Goal: Task Accomplishment & Management: Manage account settings

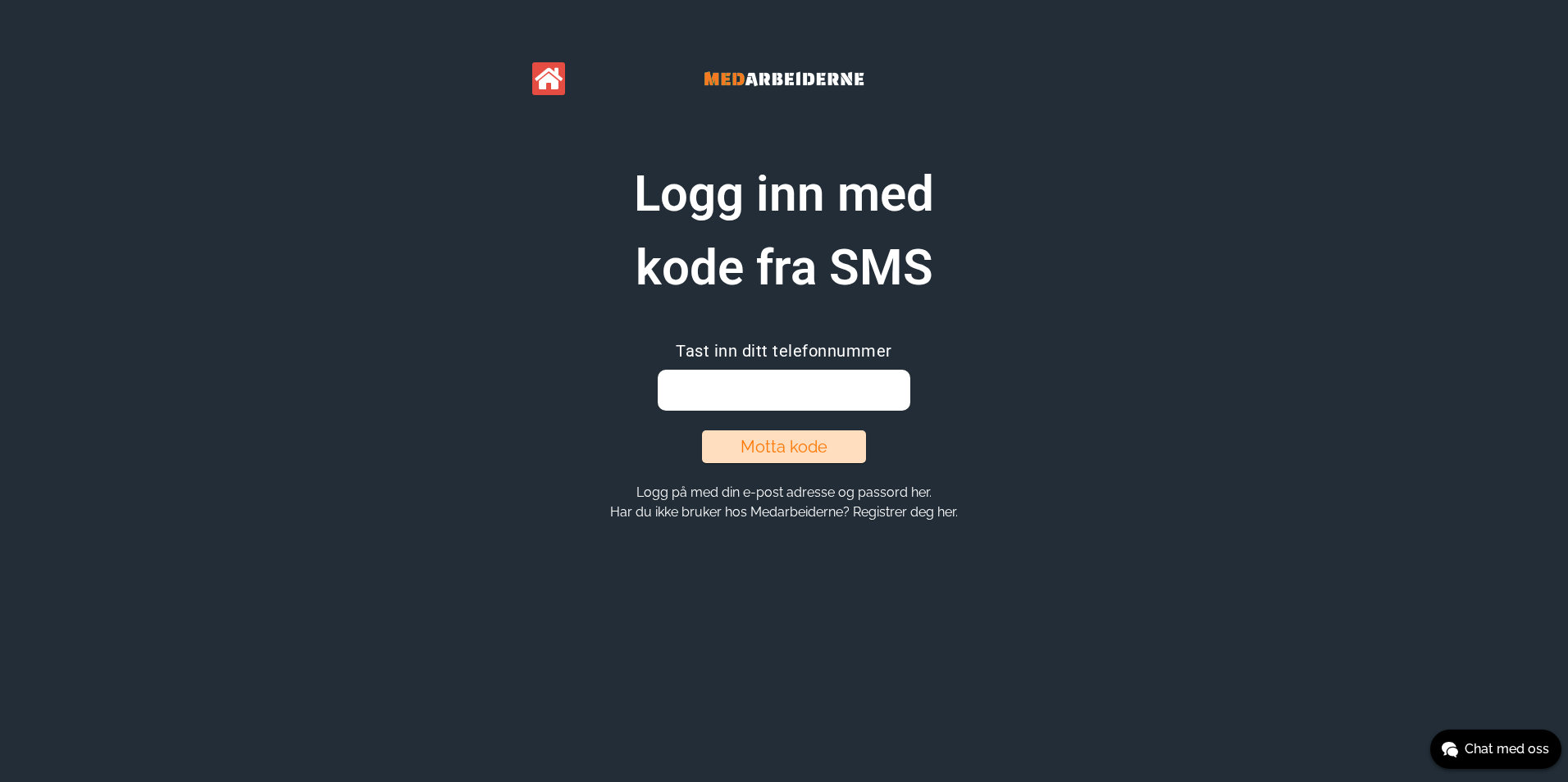
click at [773, 379] on input "email" at bounding box center [783, 390] width 252 height 41
type input "93007640"
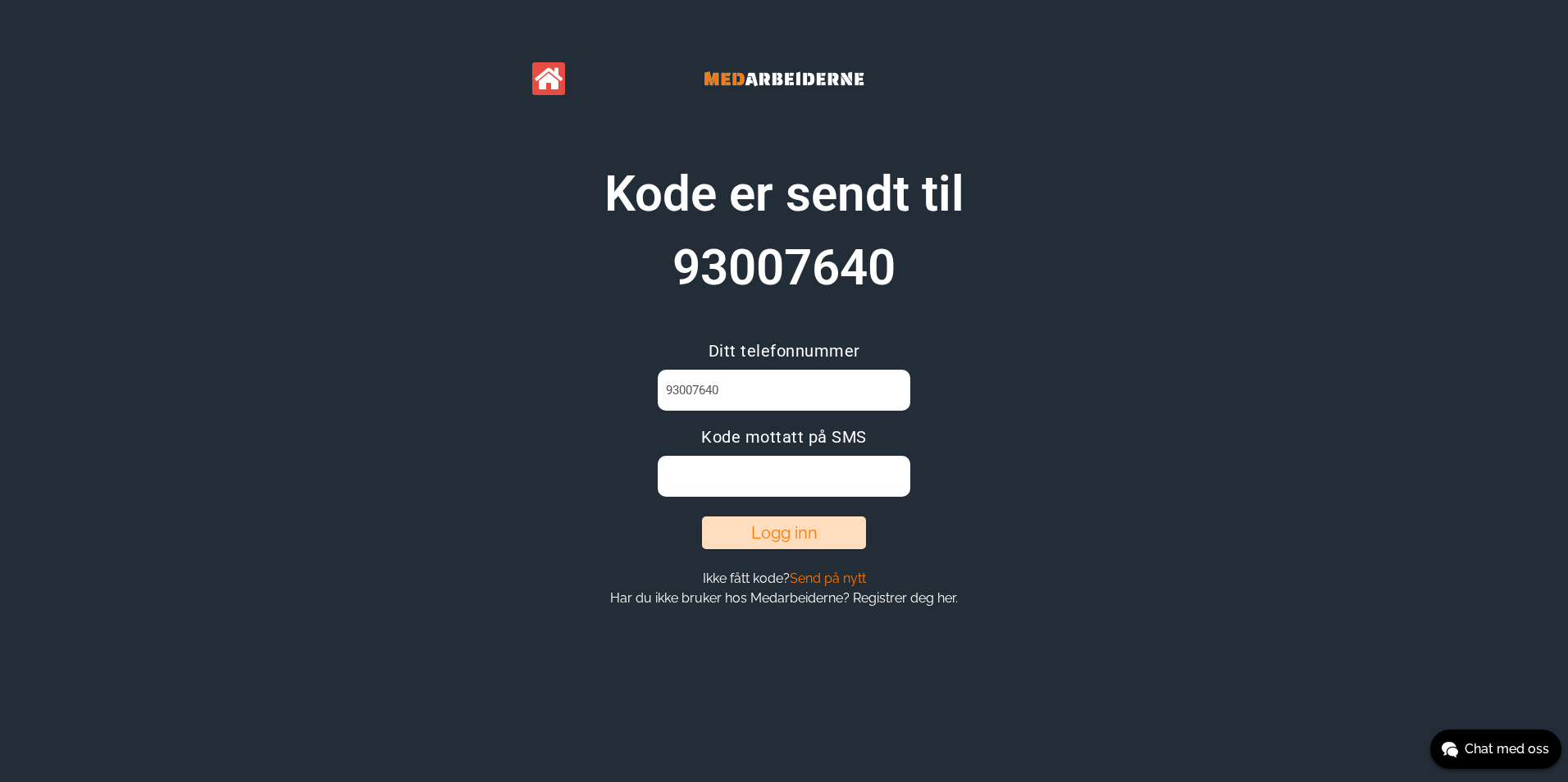
click at [778, 478] on input at bounding box center [783, 476] width 252 height 41
type input "8"
type input "86XGJ78C"
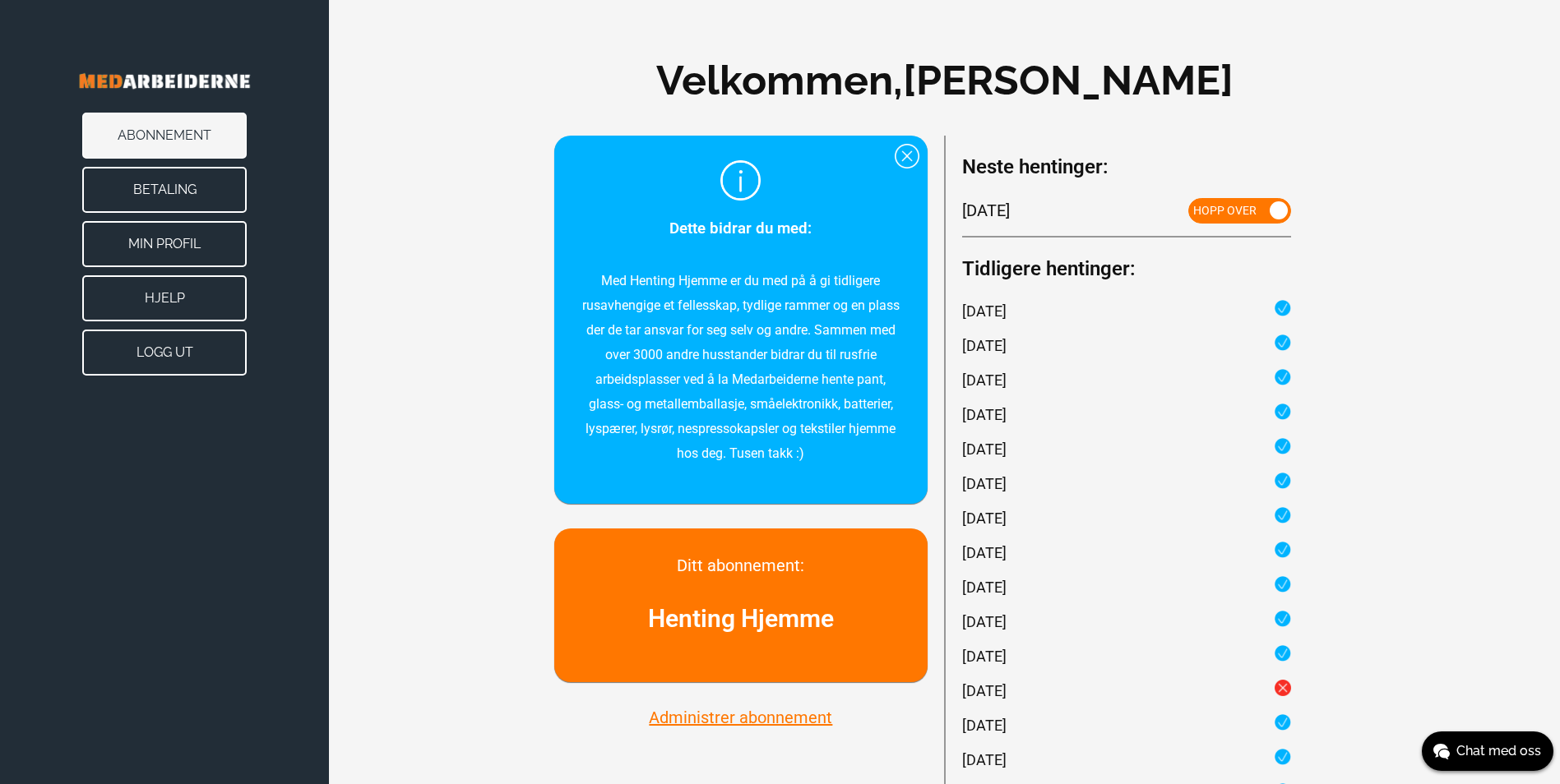
click at [182, 234] on button "Min Profil" at bounding box center [164, 244] width 164 height 46
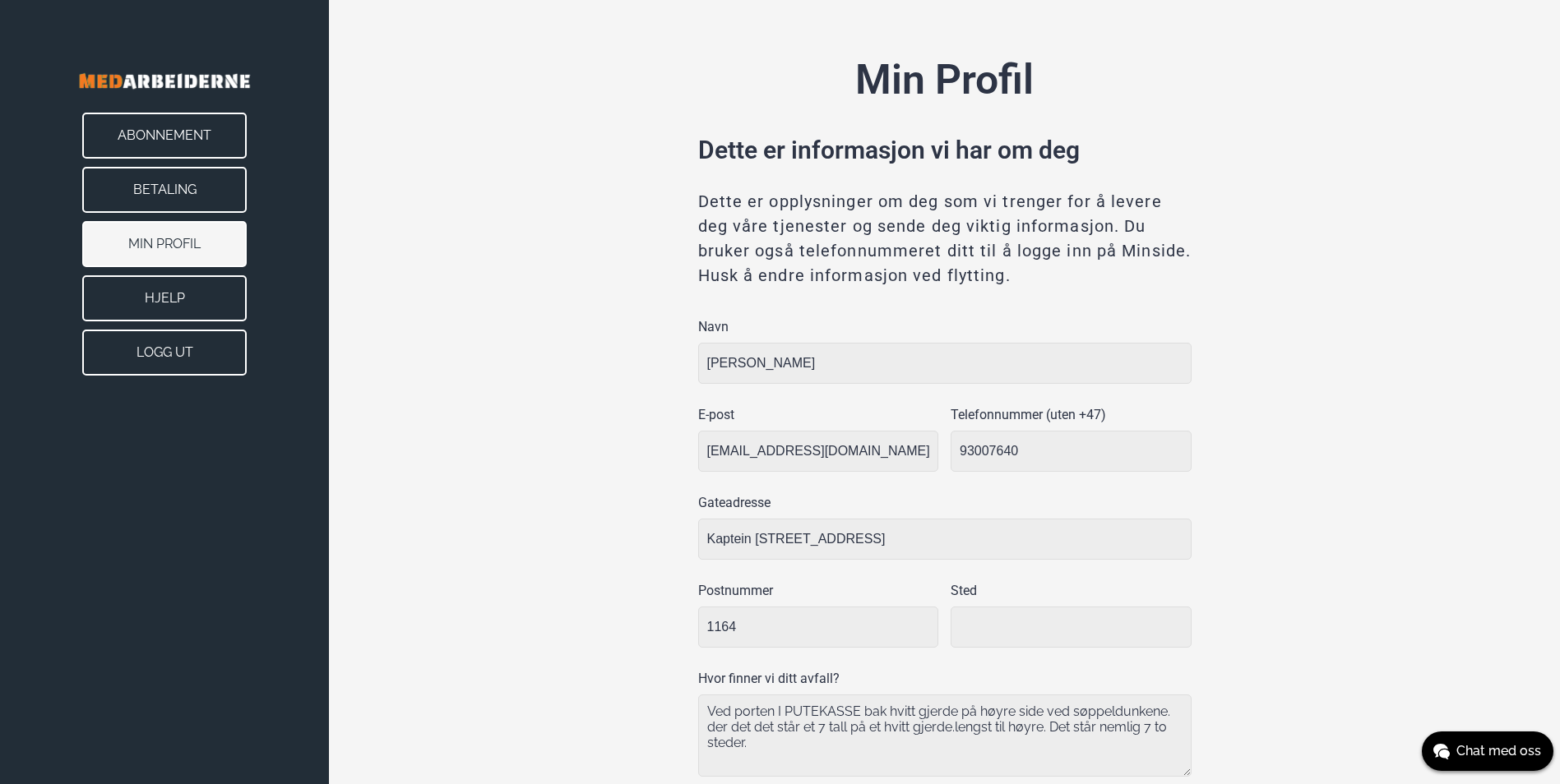
type input "[GEOGRAPHIC_DATA]"
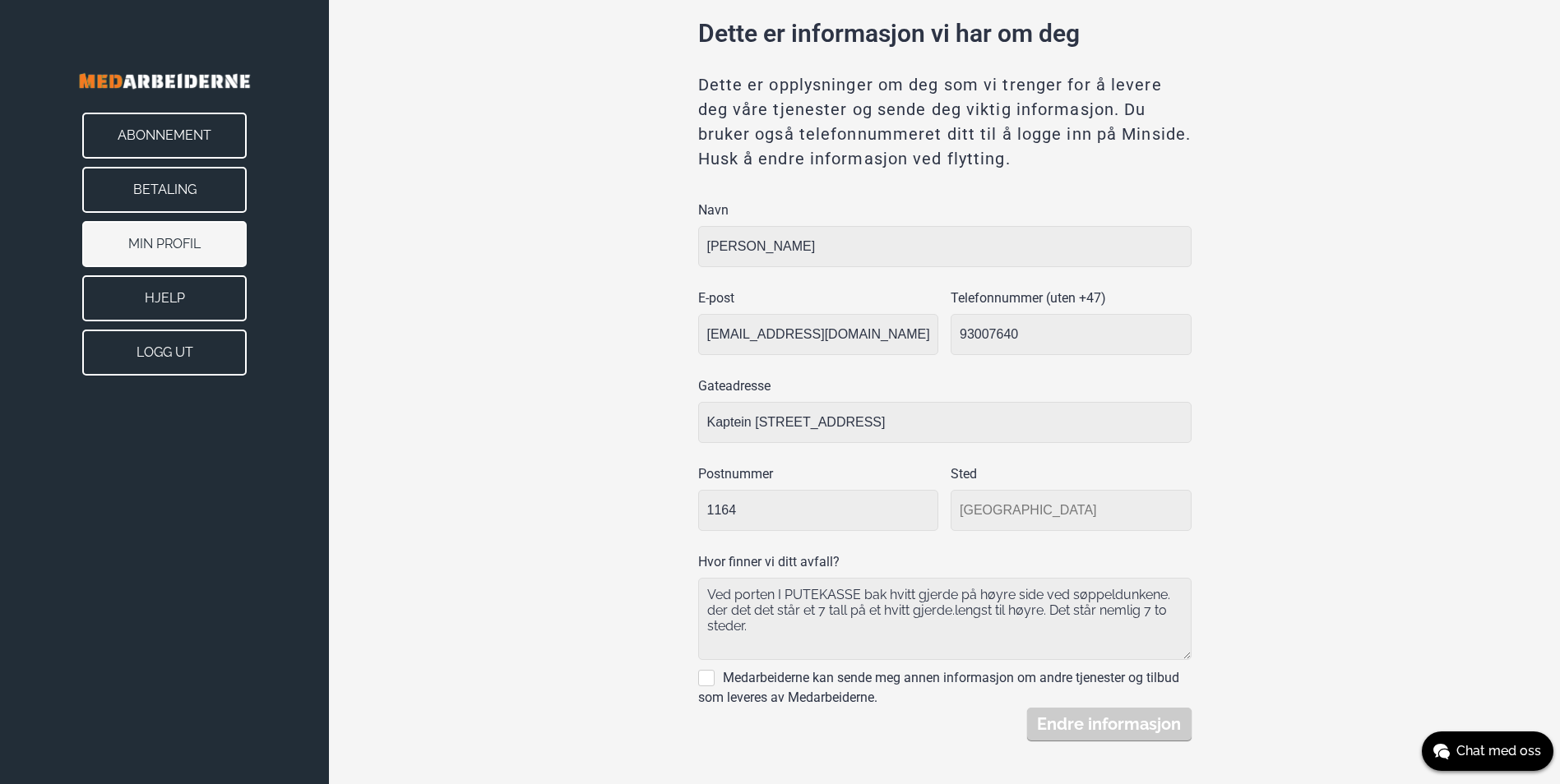
scroll to position [122, 0]
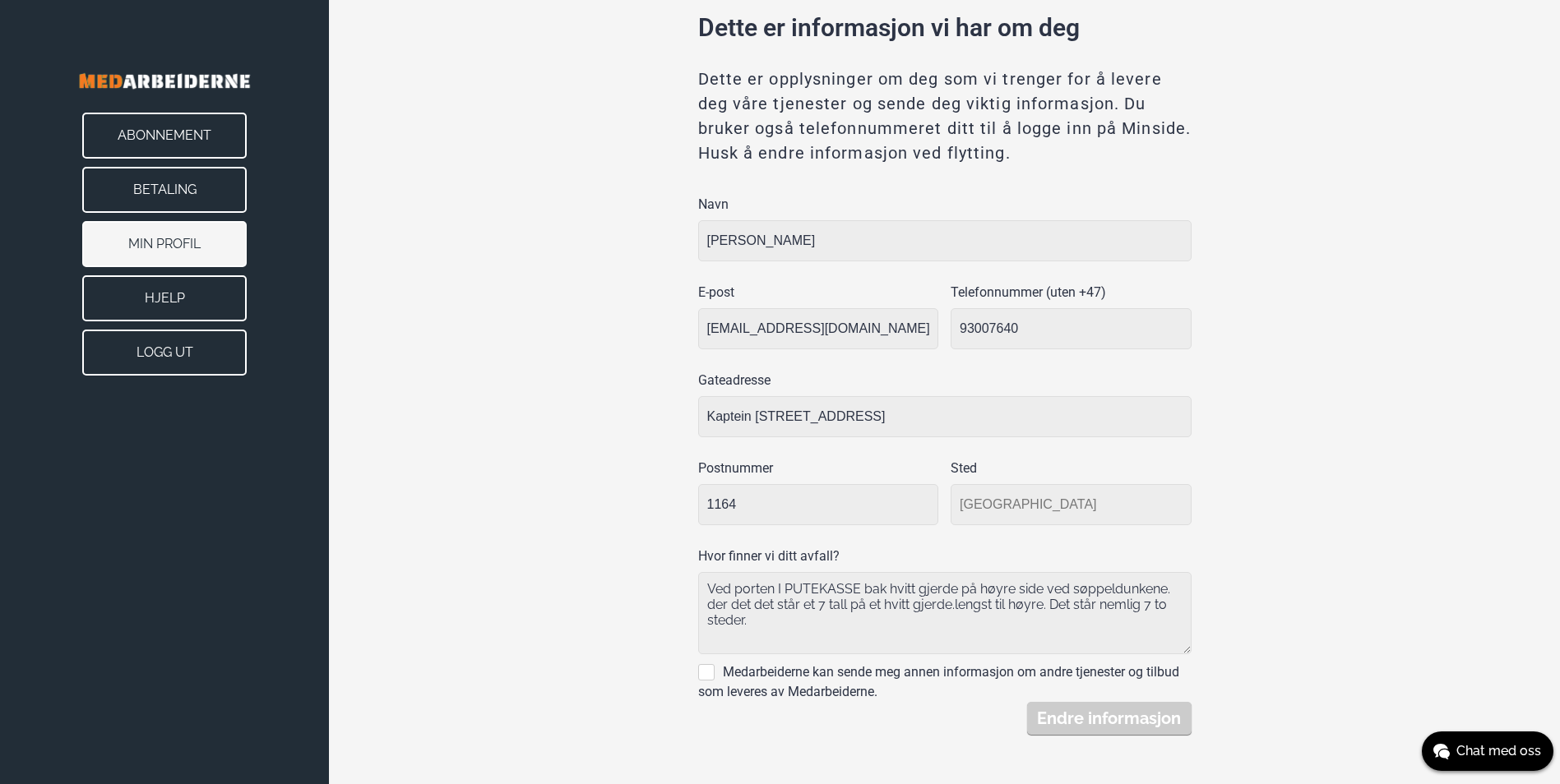
click at [840, 400] on input "Kaptein [STREET_ADDRESS]" at bounding box center [945, 416] width 493 height 41
click at [1295, 297] on div "Min Profil Dette er informasjon vi har om deg Dette er opplysninger om deg som …" at bounding box center [944, 331] width 739 height 808
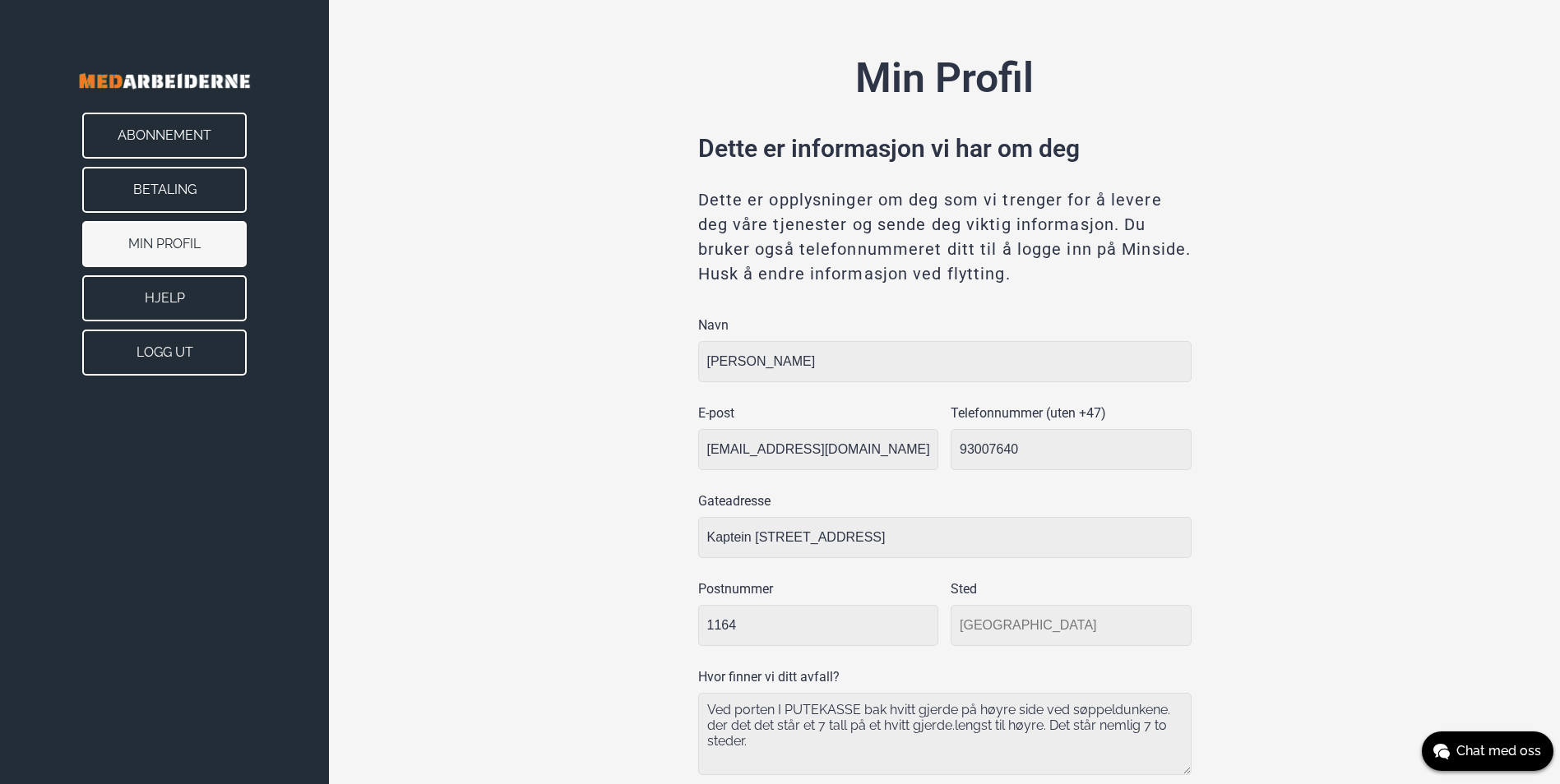
scroll to position [0, 0]
click at [1014, 231] on p "Dette er opplysninger om deg som vi trenger for å levere deg våre tjenester og …" at bounding box center [945, 239] width 493 height 99
click at [191, 143] on button "Abonnement" at bounding box center [164, 135] width 164 height 46
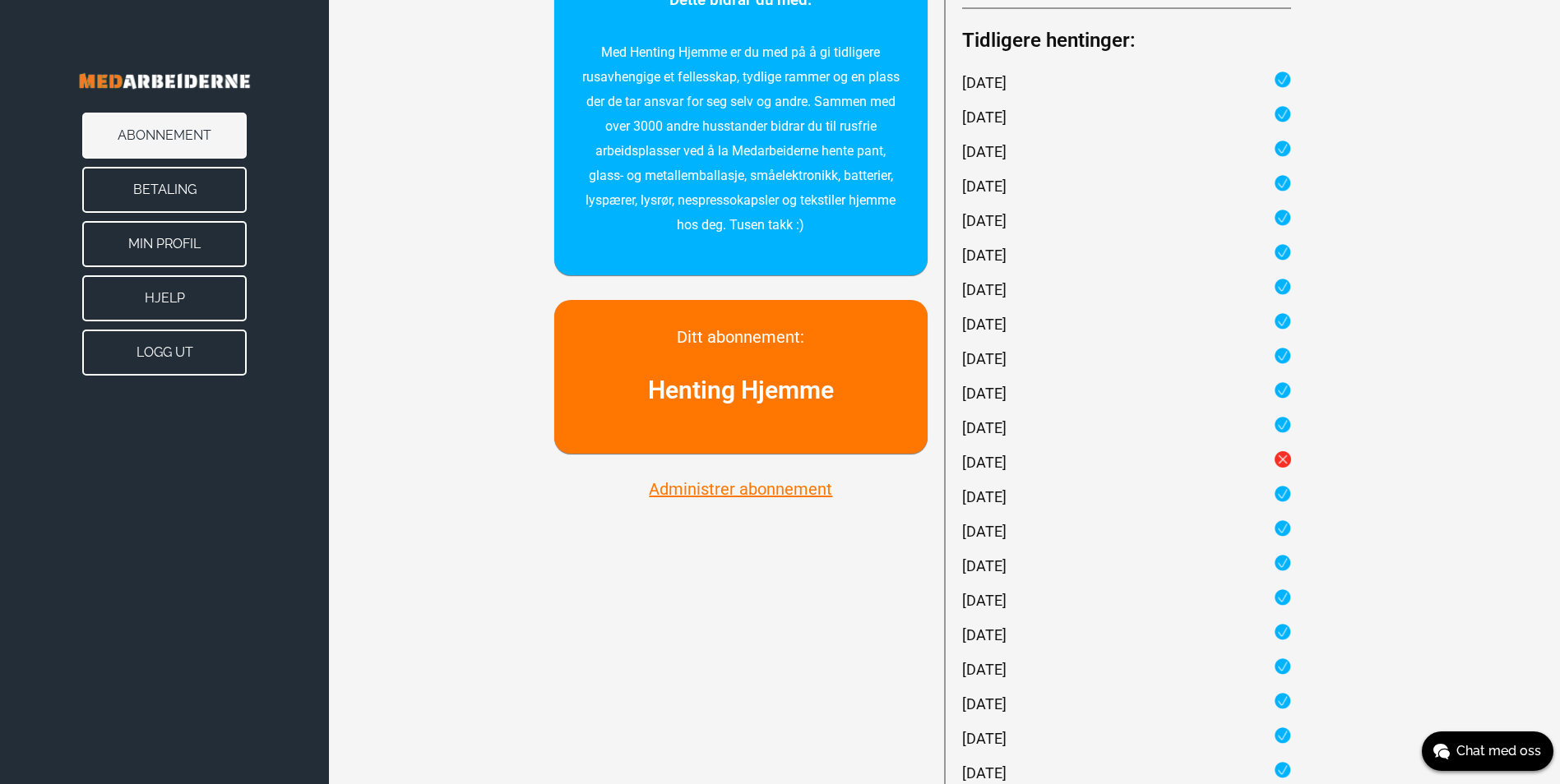
scroll to position [246, 0]
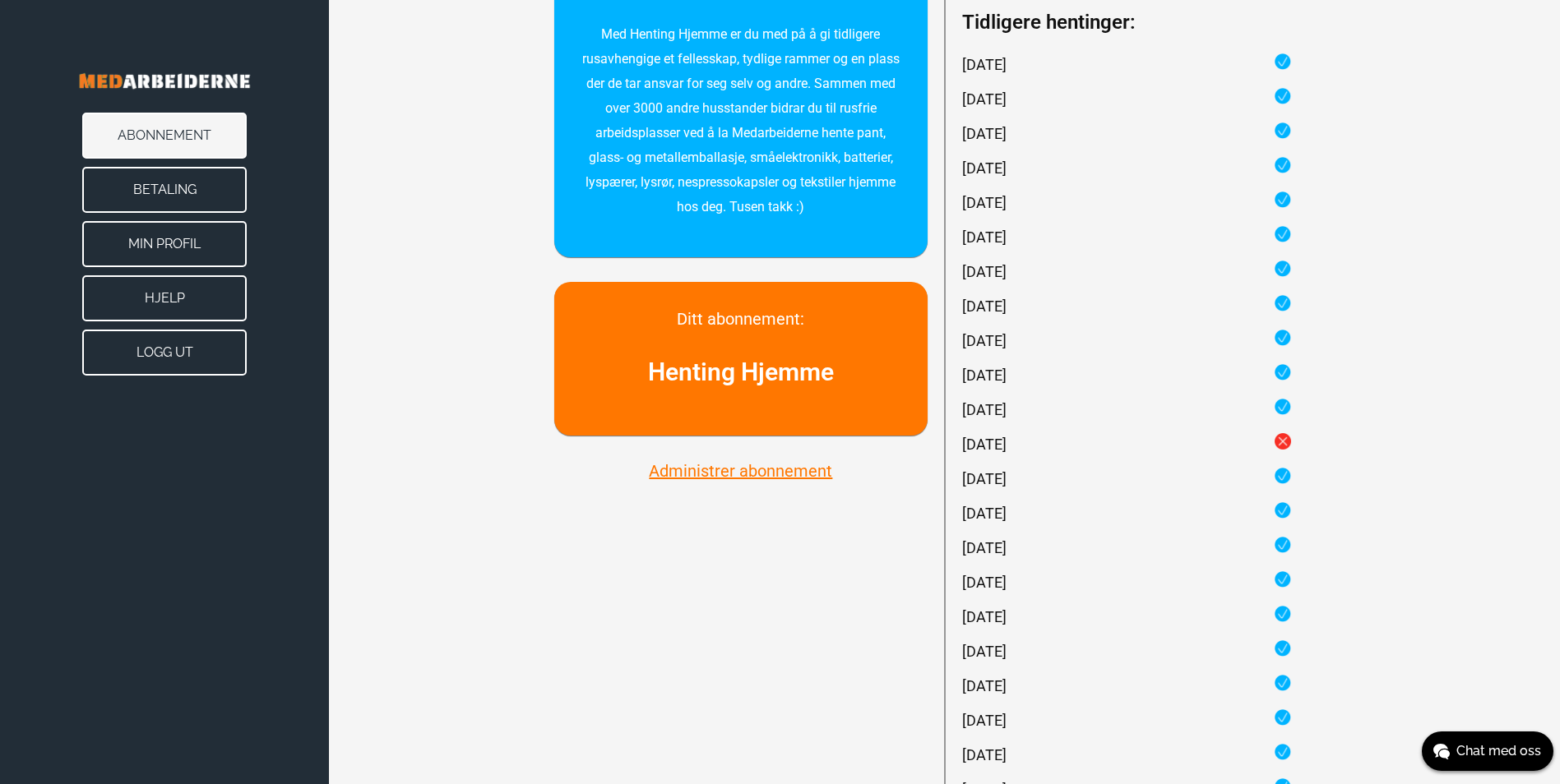
click at [747, 469] on button "Administrer abonnement" at bounding box center [740, 471] width 193 height 21
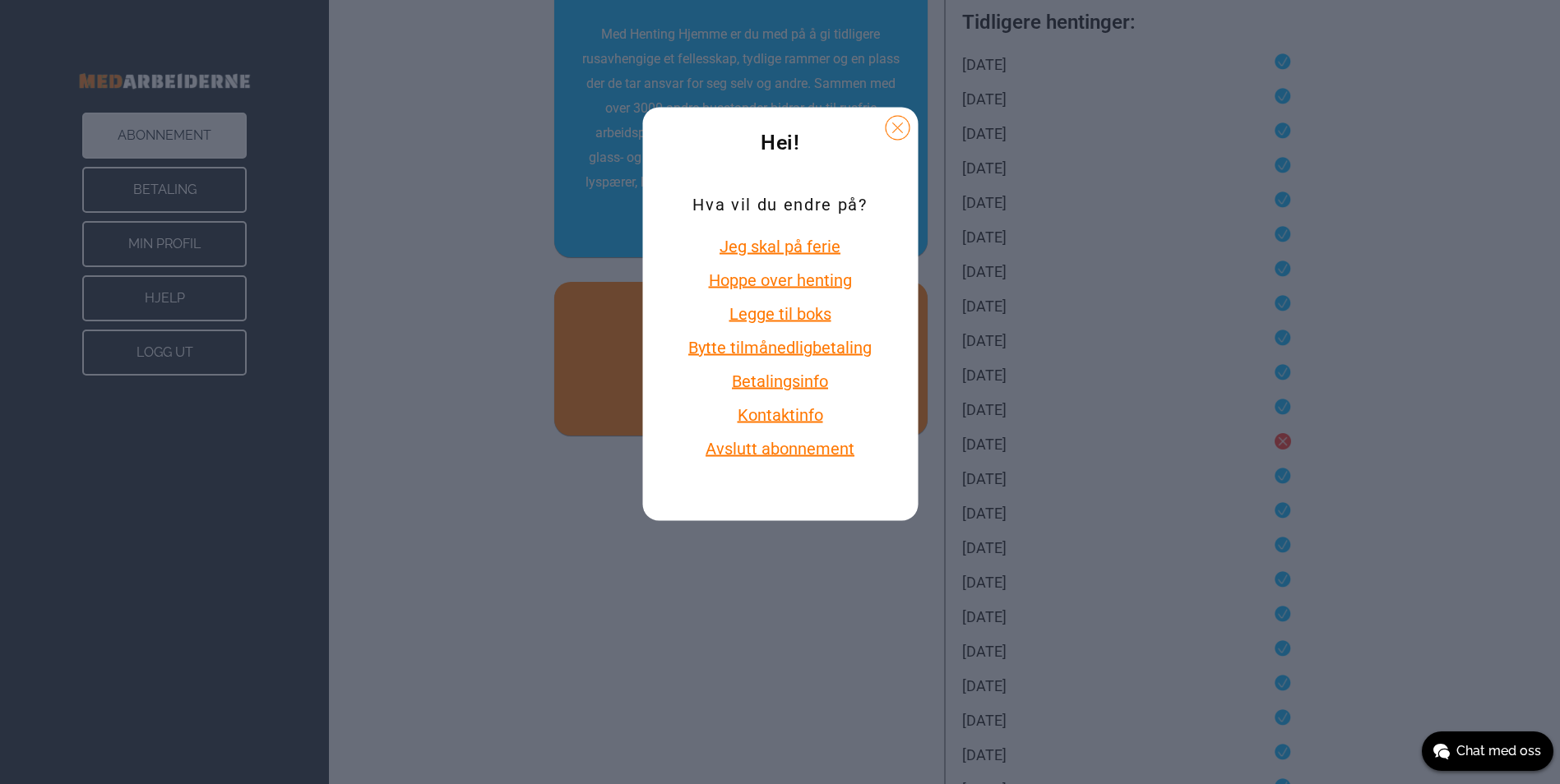
click at [425, 276] on div "Hei! Hva vil du endre på? Jeg skal på ferie Hoppe over henting Legge til boks B…" at bounding box center [780, 392] width 1560 height 784
click at [791, 415] on button "Kontaktinfo" at bounding box center [780, 414] width 193 height 21
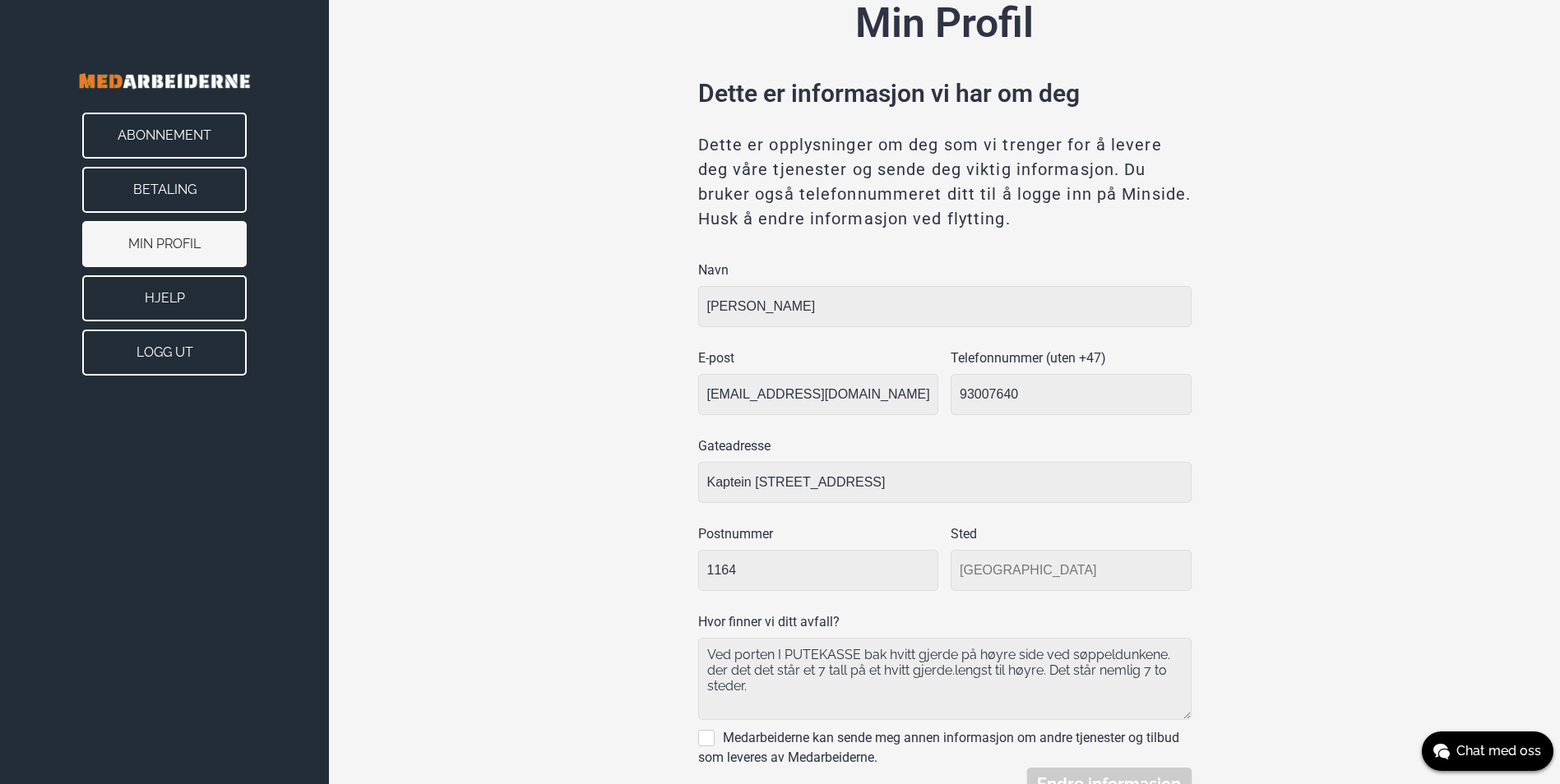
scroll to position [122, 0]
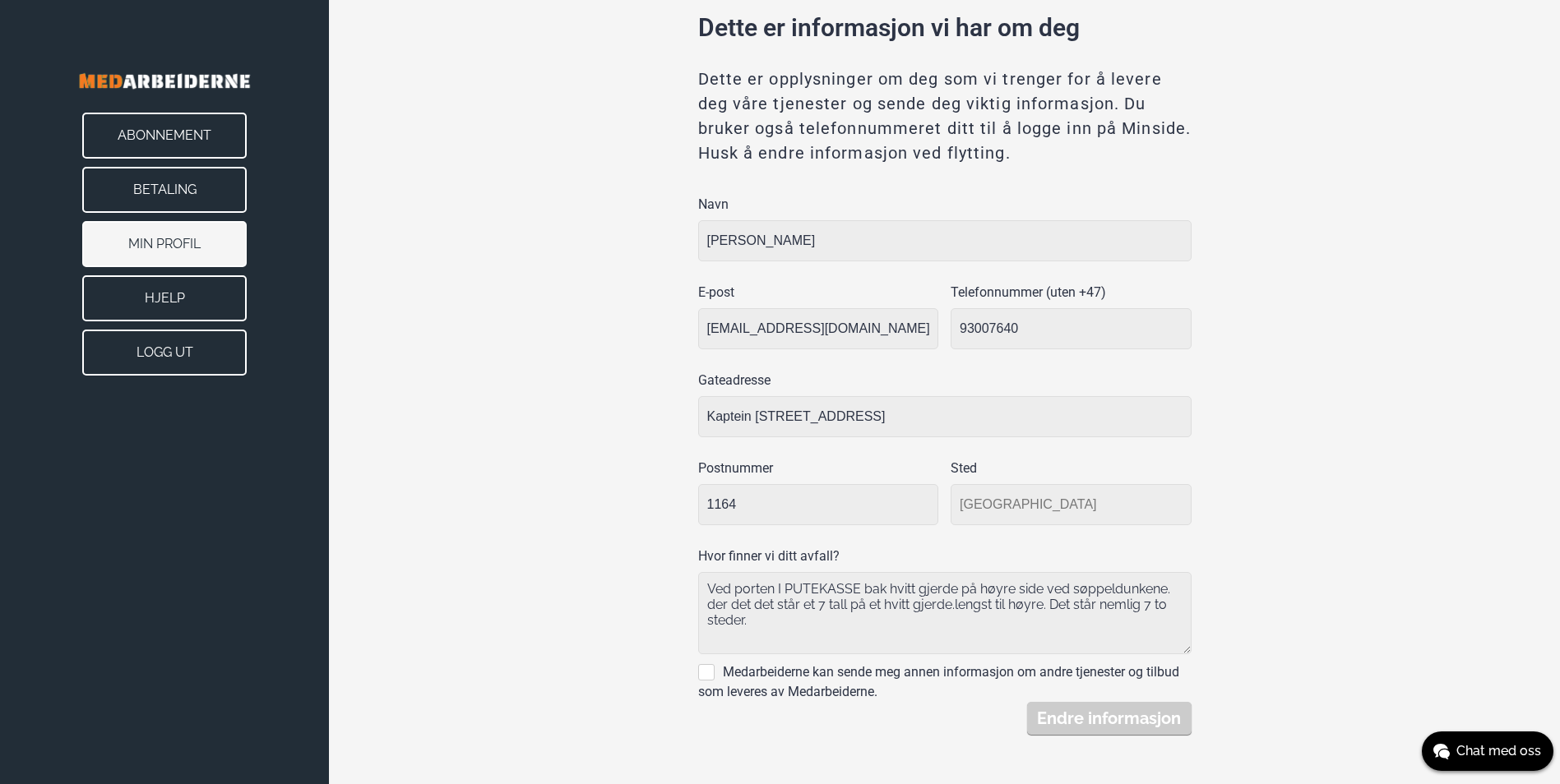
click at [187, 304] on button "Hjelp" at bounding box center [164, 298] width 164 height 46
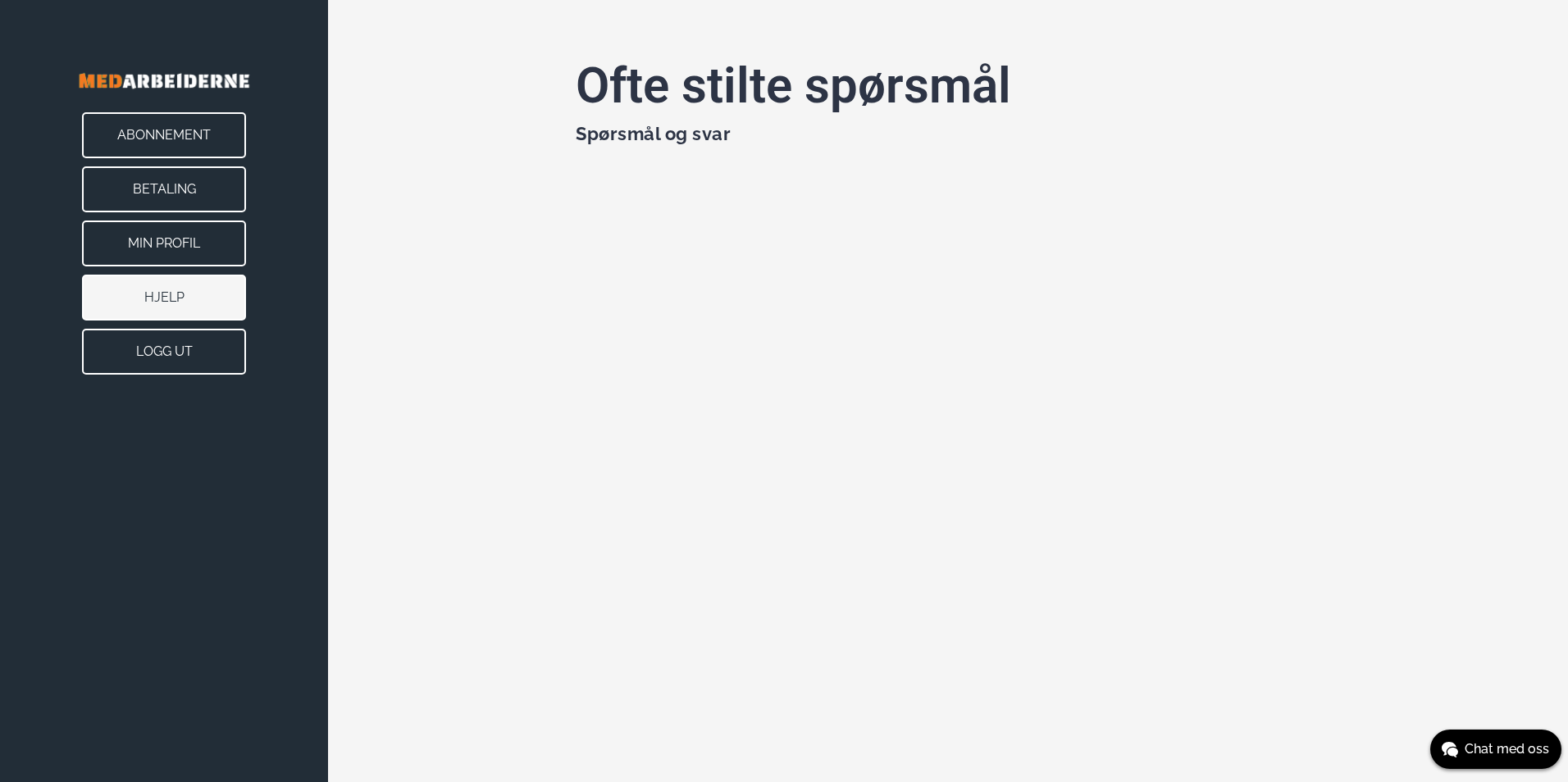
click at [187, 137] on button "Abonnement" at bounding box center [164, 135] width 164 height 45
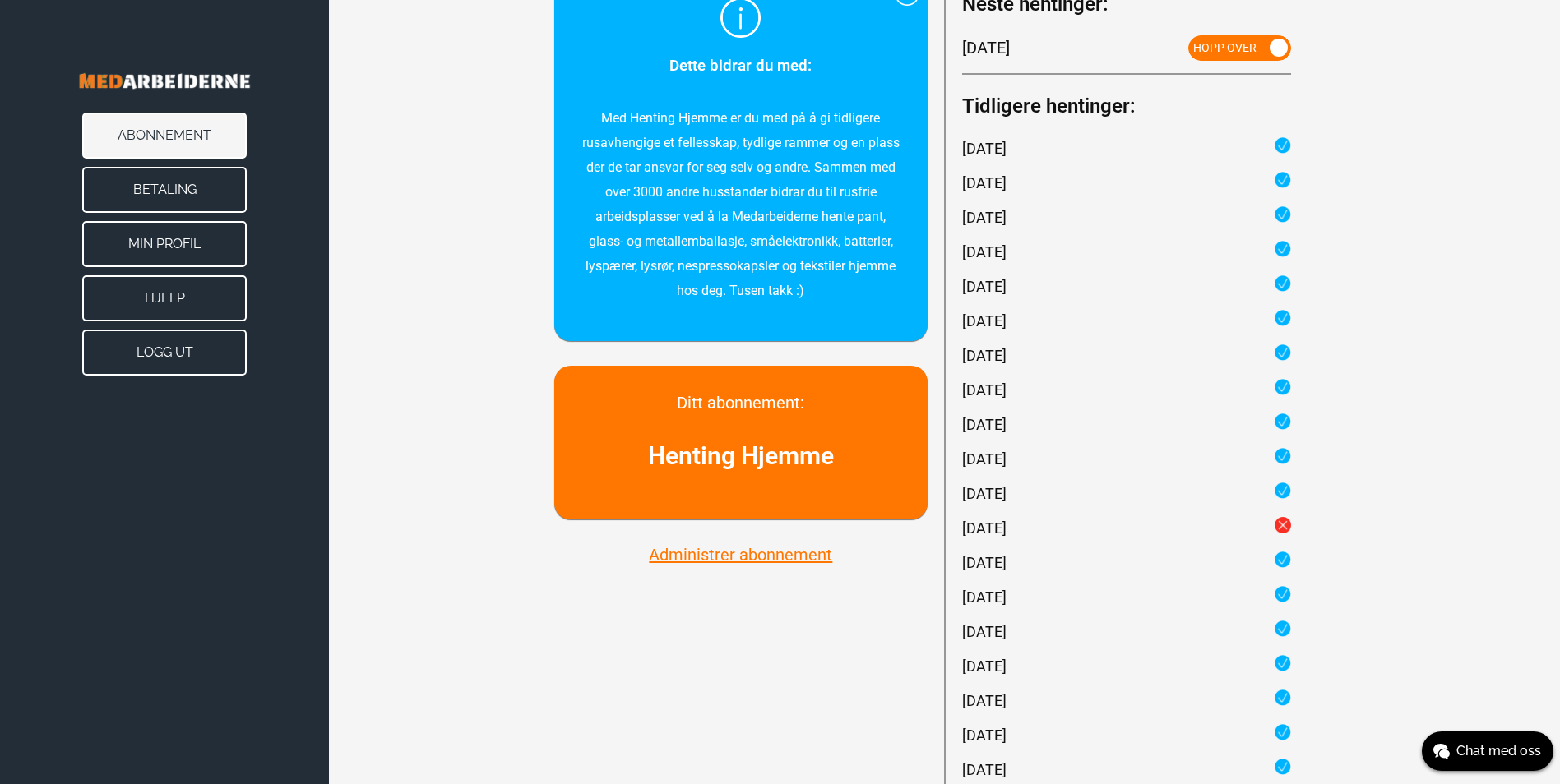
scroll to position [164, 0]
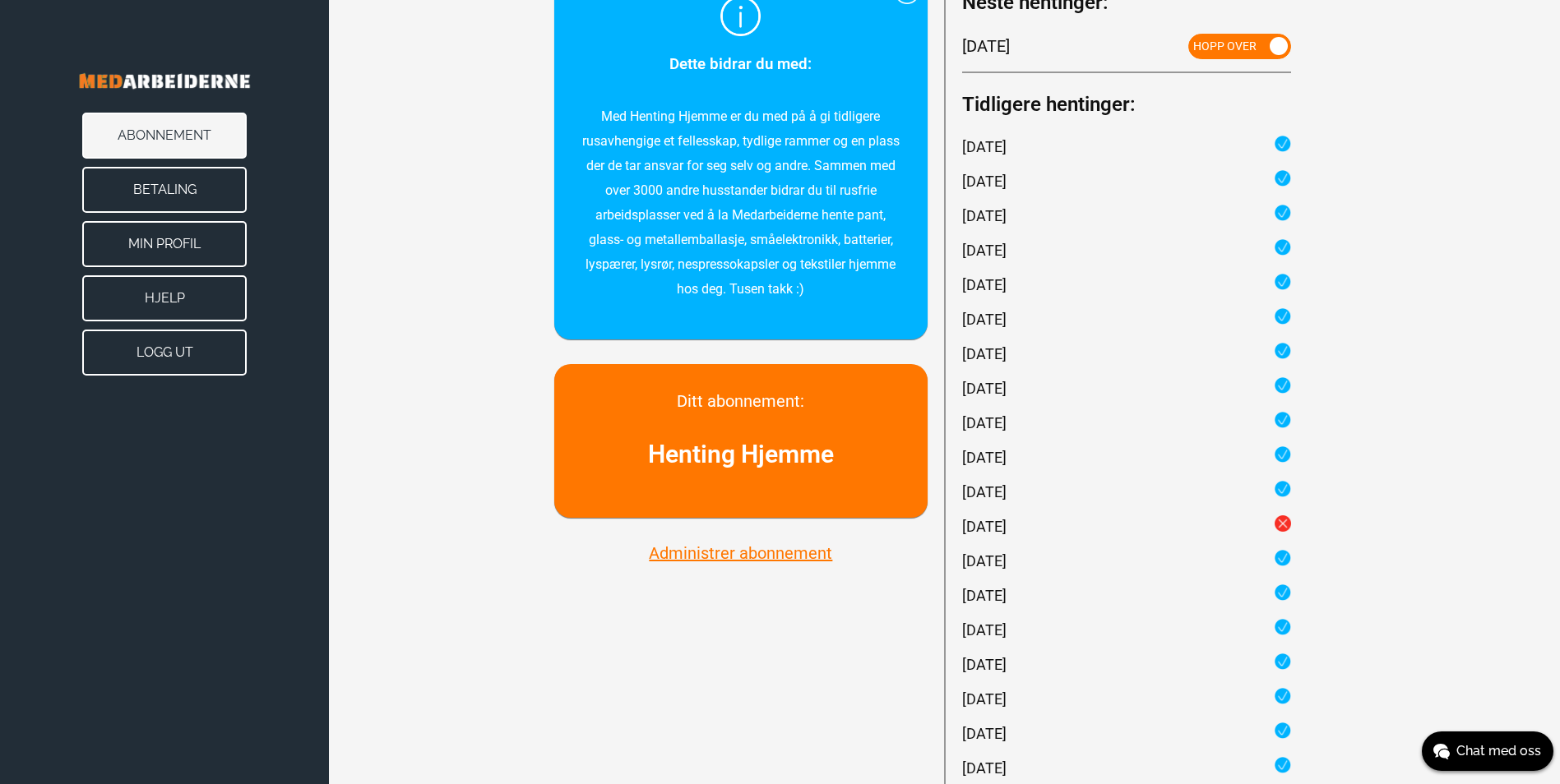
click at [746, 555] on button "Administrer abonnement" at bounding box center [740, 553] width 193 height 21
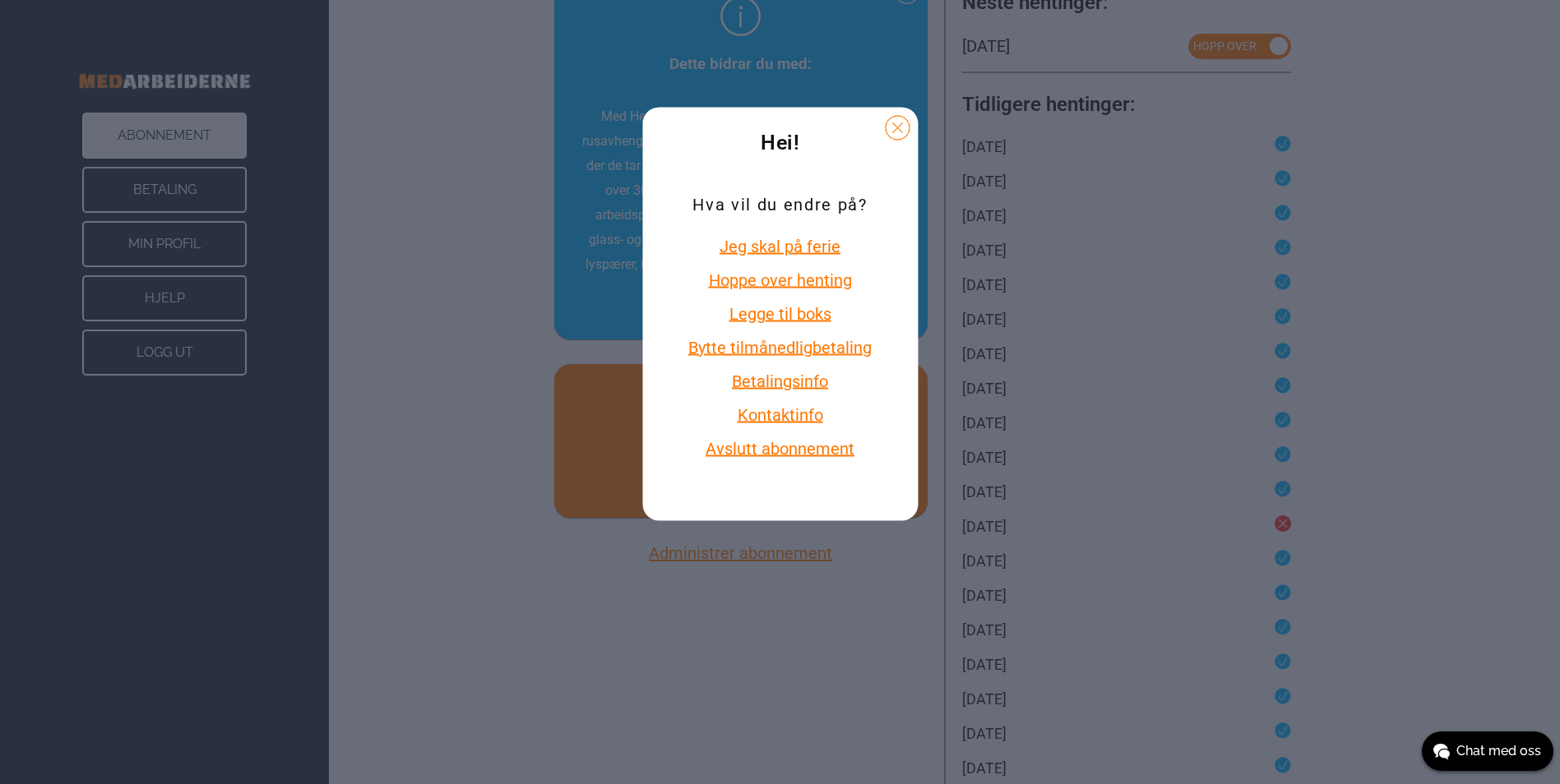
click at [769, 415] on button "Kontaktinfo" at bounding box center [780, 414] width 193 height 21
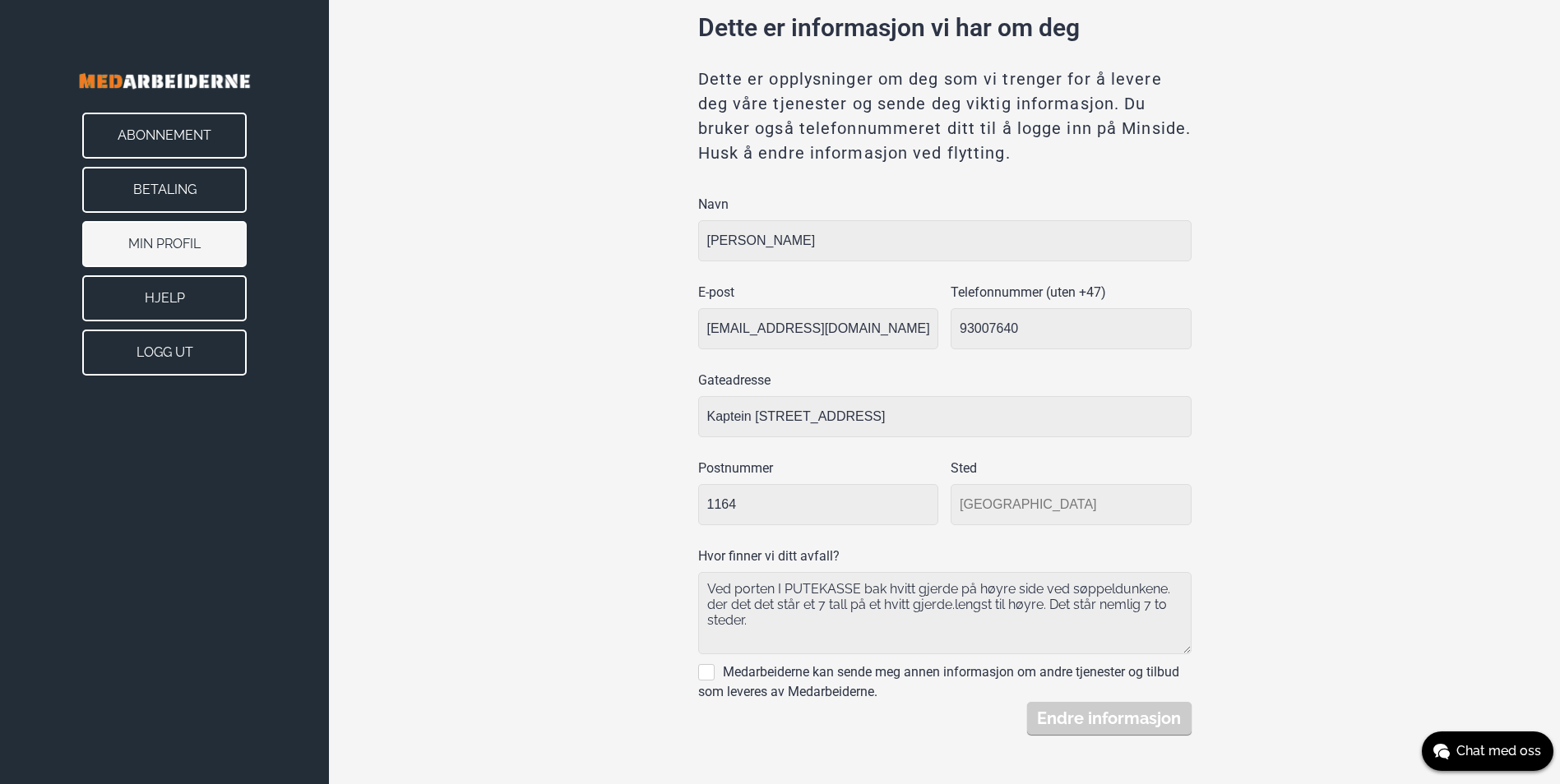
click at [853, 414] on input "Kaptein [STREET_ADDRESS]" at bounding box center [945, 416] width 493 height 41
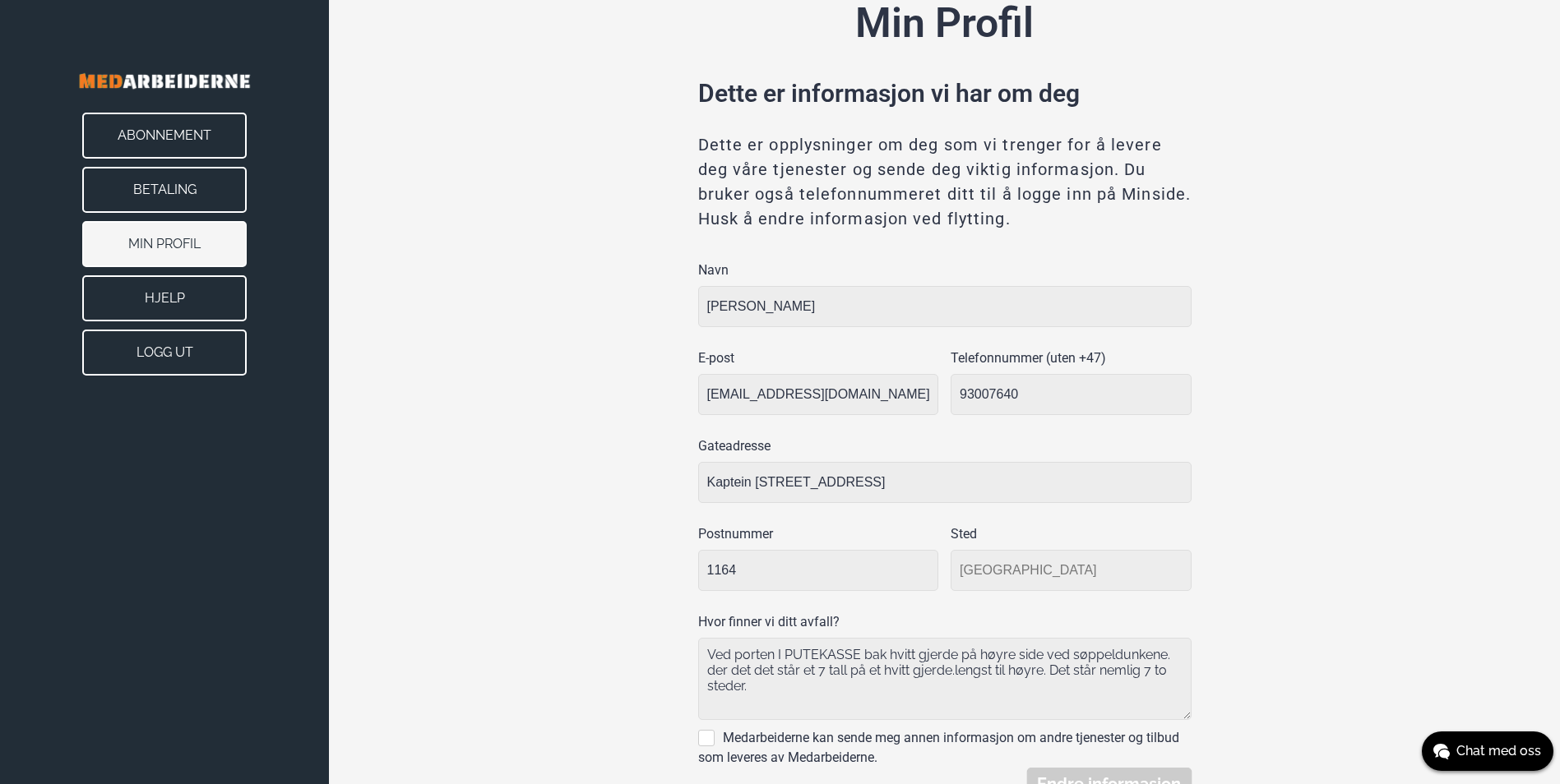
scroll to position [0, 0]
